Goal: Transaction & Acquisition: Purchase product/service

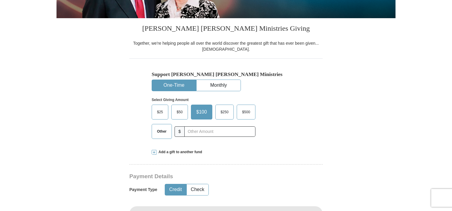
scroll to position [157, 0]
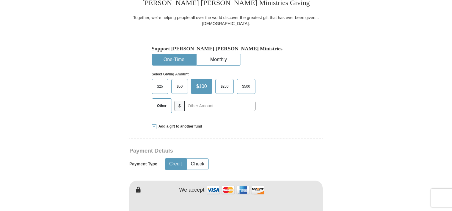
click at [159, 105] on span "Other" at bounding box center [161, 105] width 15 height 9
click at [0, 0] on input "Other" at bounding box center [0, 0] width 0 height 0
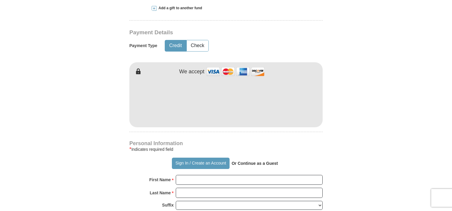
scroll to position [277, 0]
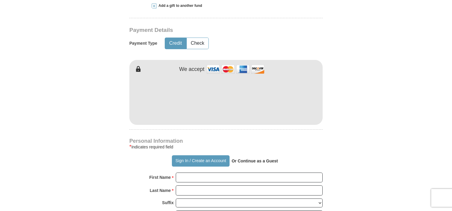
click at [209, 7] on div "Add a gift to another fund" at bounding box center [226, 5] width 149 height 5
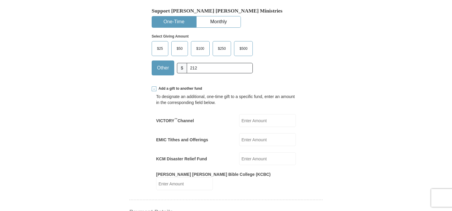
scroll to position [200, 0]
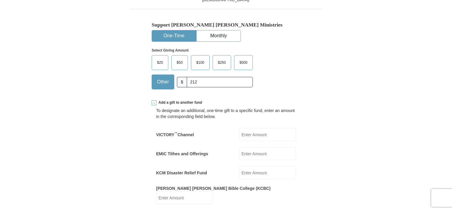
scroll to position [181, 0]
click at [197, 81] on input "212" at bounding box center [220, 82] width 66 height 10
type input "2"
click at [179, 172] on label "KCM Disaster Relief Fund" at bounding box center [181, 172] width 51 height 6
click at [239, 172] on input "KCM Disaster Relief Fund" at bounding box center [267, 172] width 57 height 13
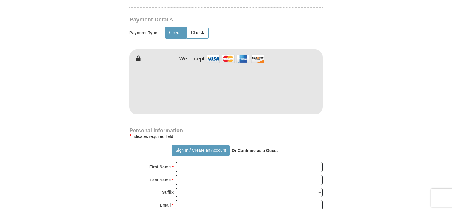
scroll to position [399, 0]
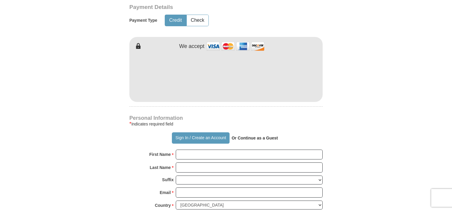
type input "212.00"
click at [180, 149] on input "First Name *" at bounding box center [249, 154] width 147 height 10
type input "[PERSON_NAME]"
type input "408"
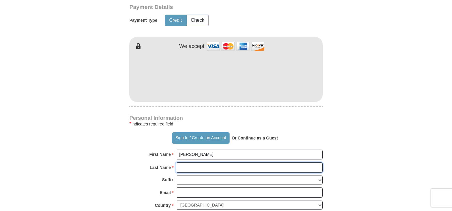
type input "[PERSON_NAME]"
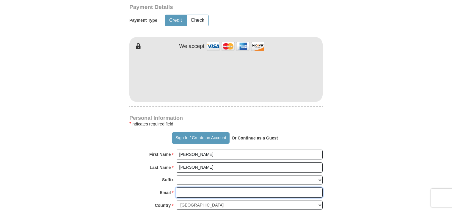
type input "[EMAIL_ADDRESS][DOMAIN_NAME]"
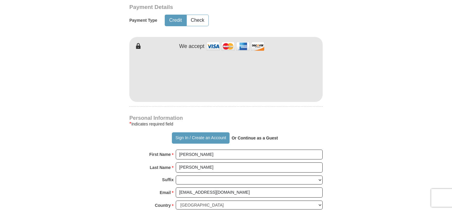
type input "86 old KY 7"
type input "[PERSON_NAME] Hook"
select select "KY"
type input "41171"
type input "8562972428"
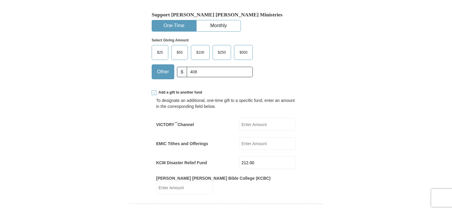
scroll to position [188, 0]
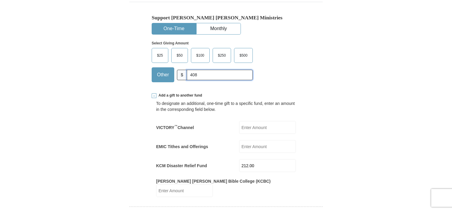
click at [197, 75] on input "408" at bounding box center [220, 75] width 66 height 10
type input "4"
click at [300, 73] on div "Support [PERSON_NAME] [PERSON_NAME] Ministries One-Time Monthly Select Giving A…" at bounding box center [225, 44] width 193 height 85
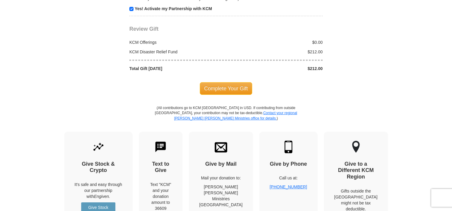
scroll to position [733, 0]
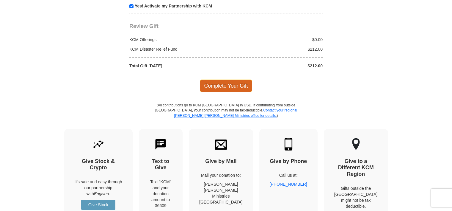
click at [217, 79] on span "Complete Your Gift" at bounding box center [226, 85] width 53 height 13
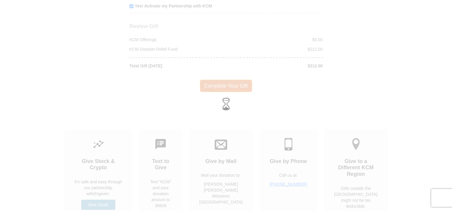
click at [217, 77] on div at bounding box center [226, 105] width 452 height 211
